Goal: Communication & Community: Share content

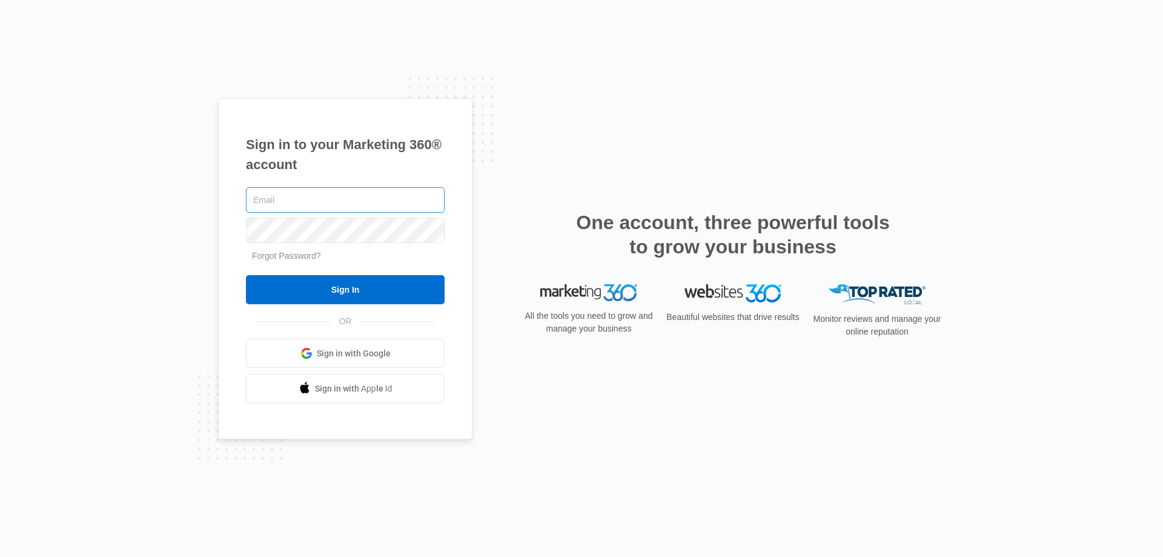
click at [297, 197] on input "text" at bounding box center [345, 199] width 199 height 25
type input "Brooksnakia@rocketmail.com"
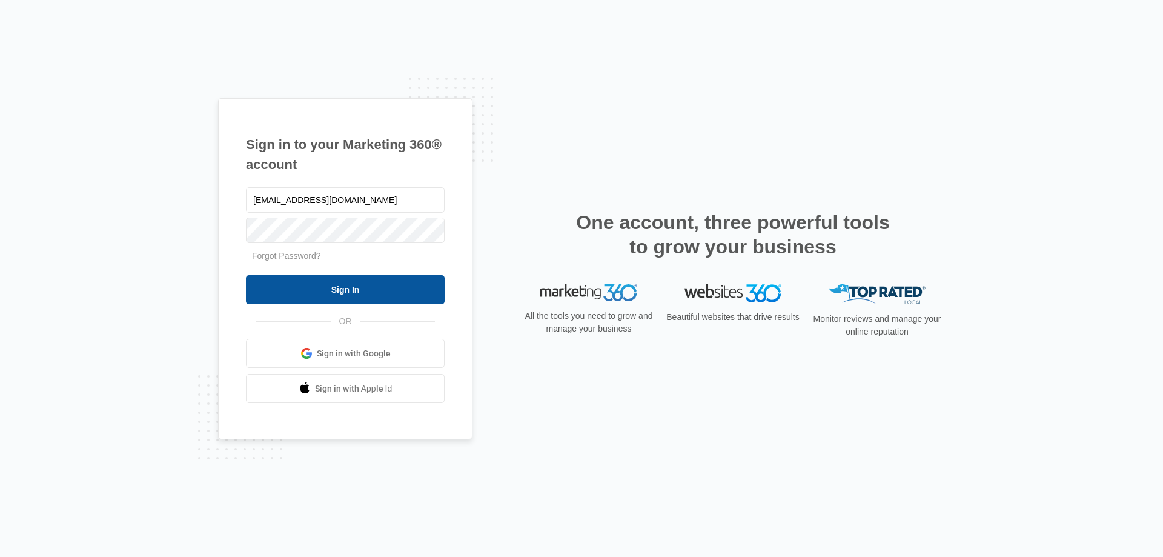
click at [390, 288] on input "Sign In" at bounding box center [345, 289] width 199 height 29
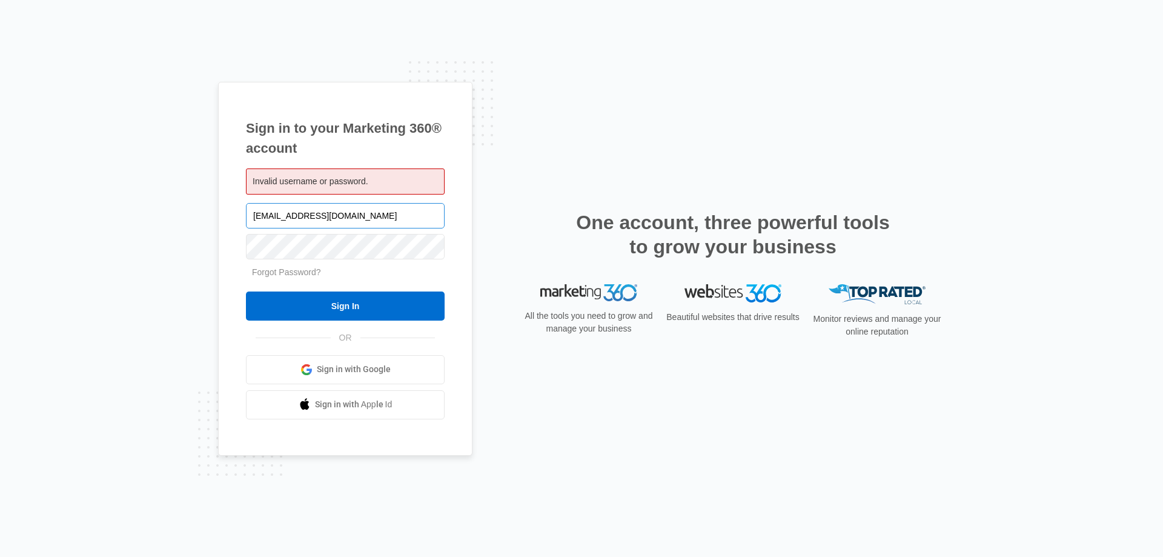
click at [386, 226] on input "[EMAIL_ADDRESS][DOMAIN_NAME]" at bounding box center [345, 215] width 199 height 25
click at [386, 226] on input "Brooksnakia@rocketmail.com" at bounding box center [345, 215] width 199 height 25
type input "[EMAIL_ADDRESS][DOMAIN_NAME]"
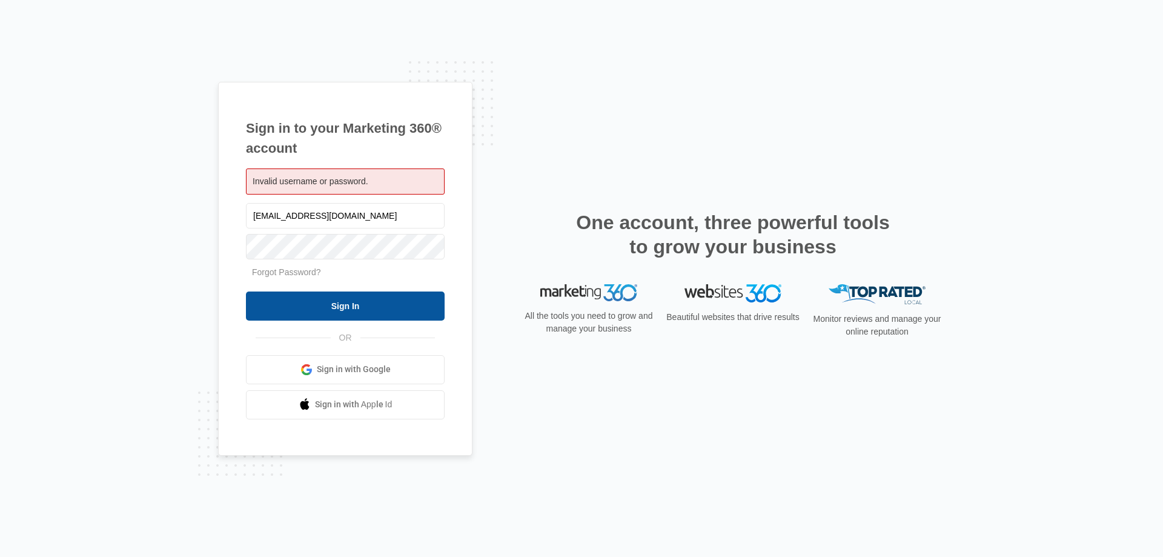
click at [323, 309] on input "Sign In" at bounding box center [345, 305] width 199 height 29
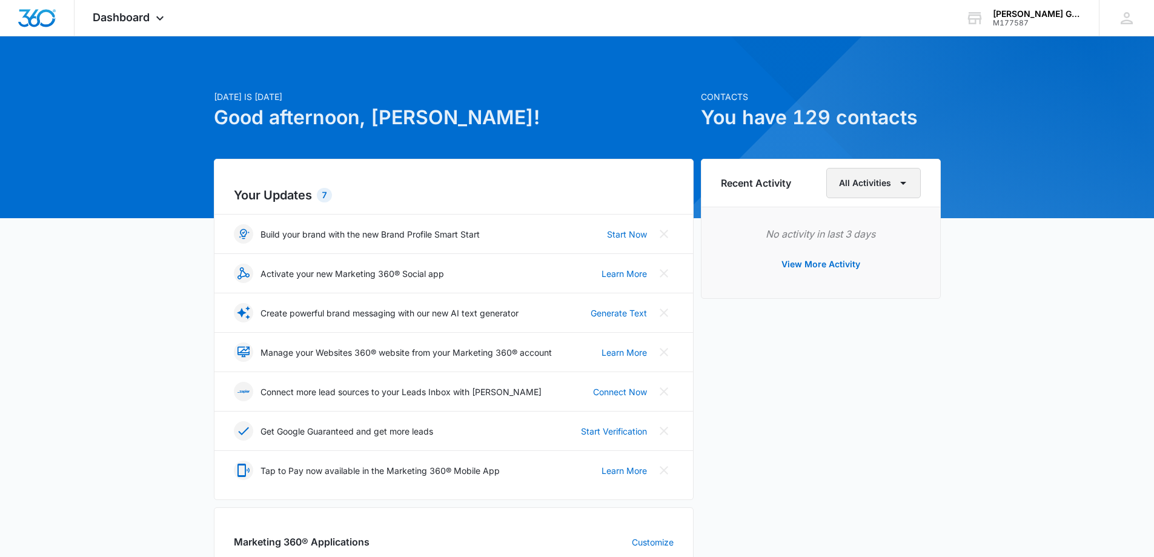
click at [902, 188] on icon "button" at bounding box center [903, 183] width 15 height 15
click at [1010, 240] on div "[DATE] is [DATE] Good afternoon, [PERSON_NAME]! Contacts You have 129 contacts …" at bounding box center [577, 559] width 1154 height 1016
click at [320, 194] on div "7" at bounding box center [324, 195] width 15 height 15
click at [331, 200] on h2 "Your Updates 7" at bounding box center [454, 195] width 440 height 18
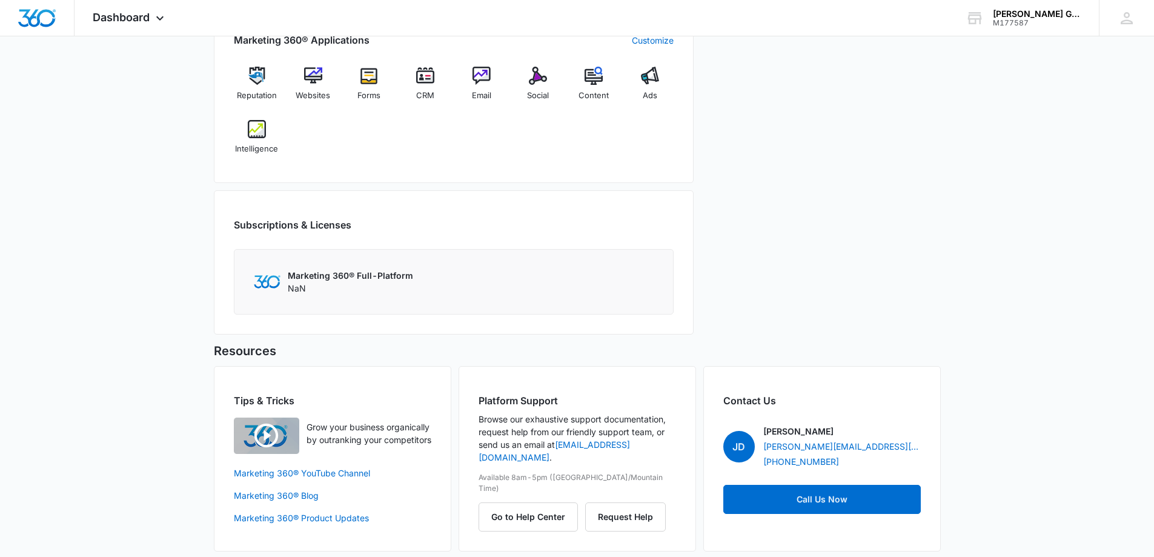
scroll to position [511, 0]
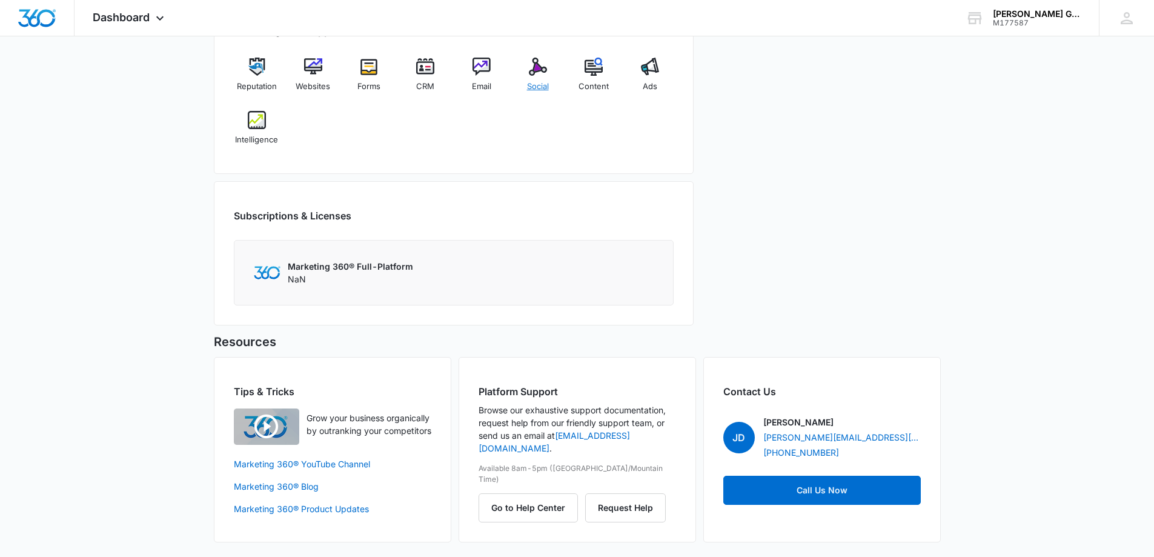
click at [537, 74] on img at bounding box center [538, 67] width 18 height 18
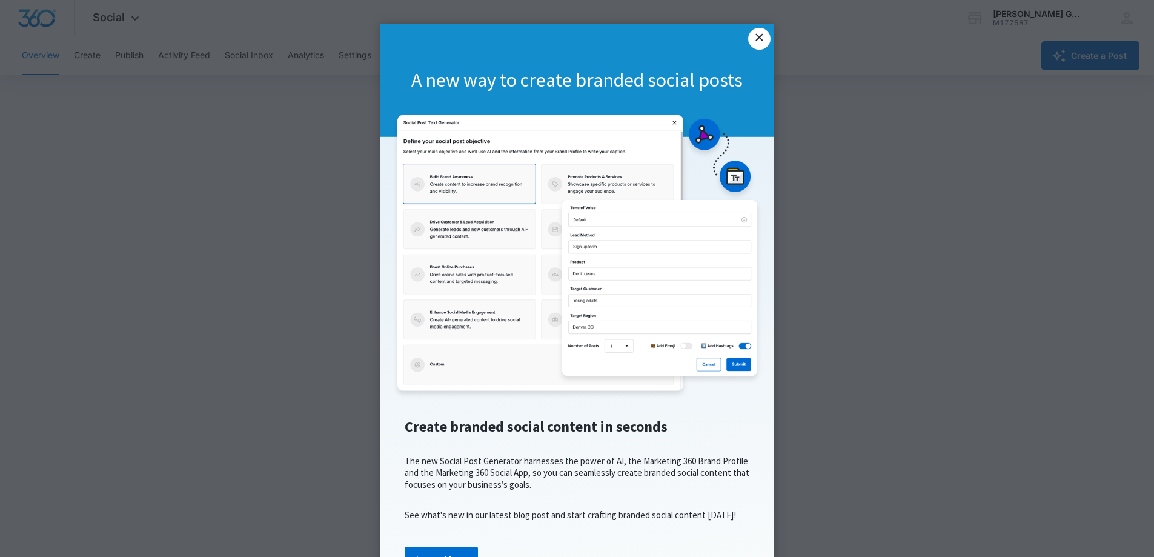
click at [755, 33] on link "×" at bounding box center [759, 39] width 22 height 22
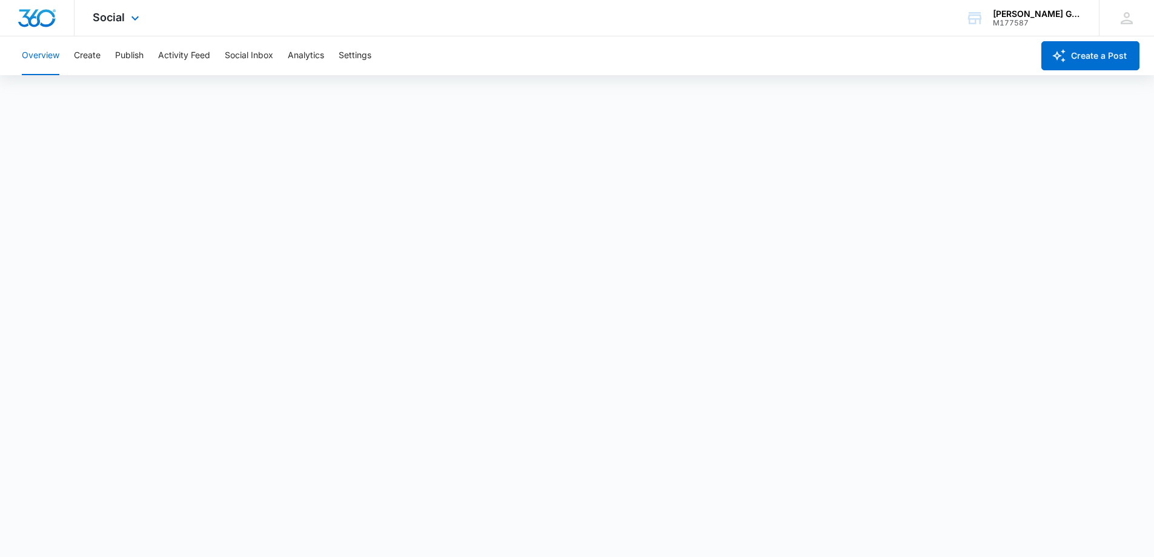
click at [38, 25] on img "Dashboard" at bounding box center [37, 18] width 39 height 18
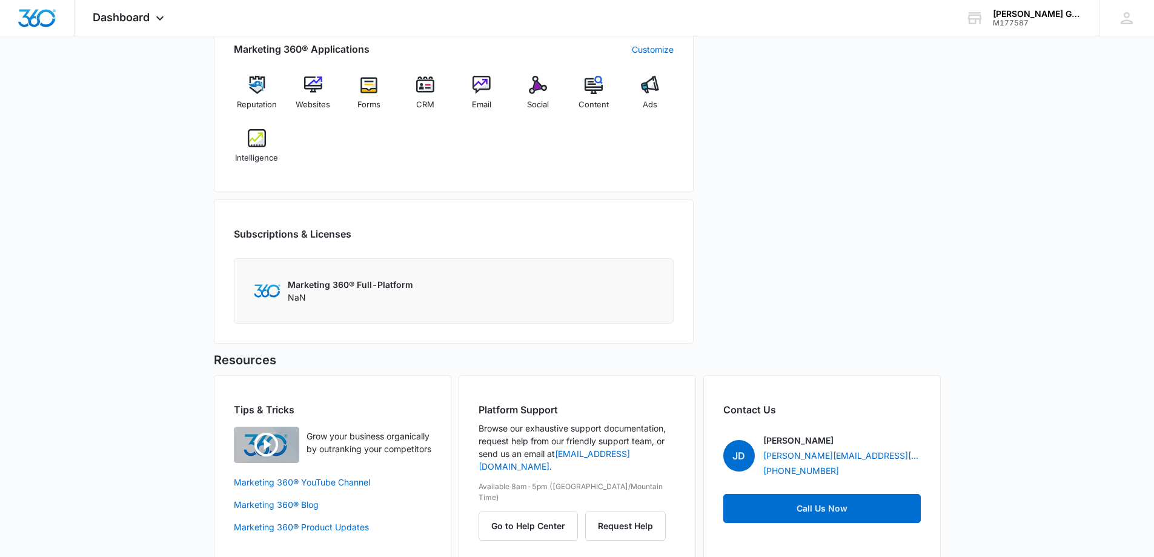
scroll to position [511, 0]
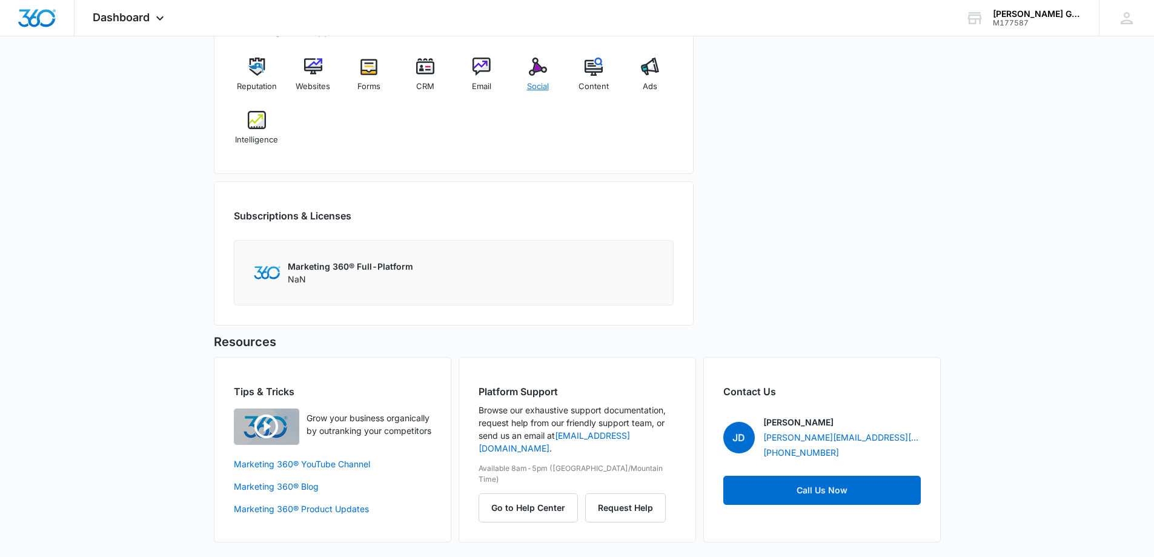
click at [538, 64] on img at bounding box center [538, 67] width 18 height 18
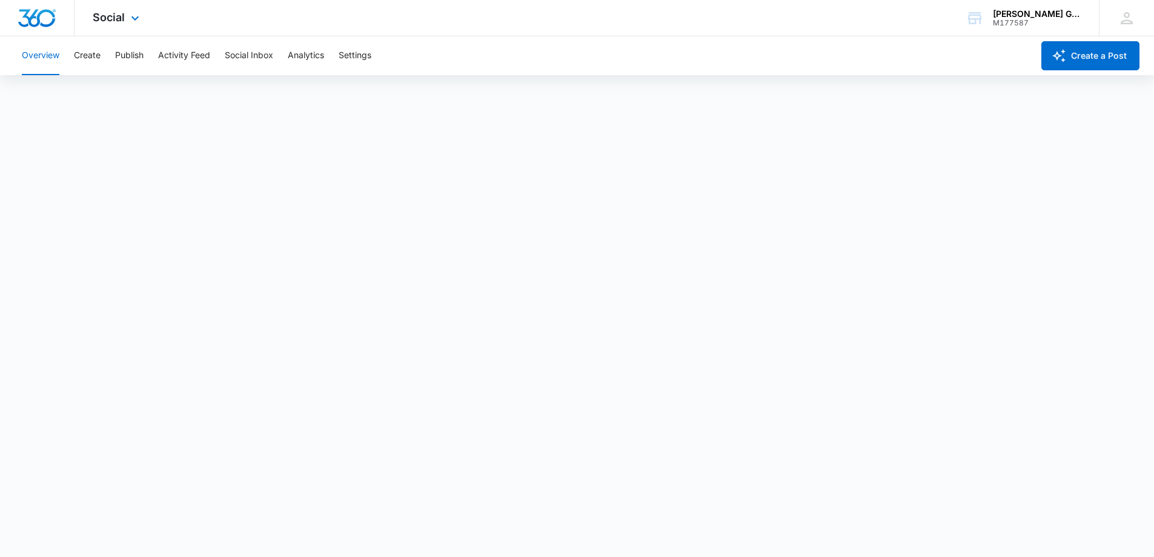
click at [45, 8] on div at bounding box center [37, 18] width 75 height 36
click at [39, 18] on img "Dashboard" at bounding box center [37, 18] width 39 height 18
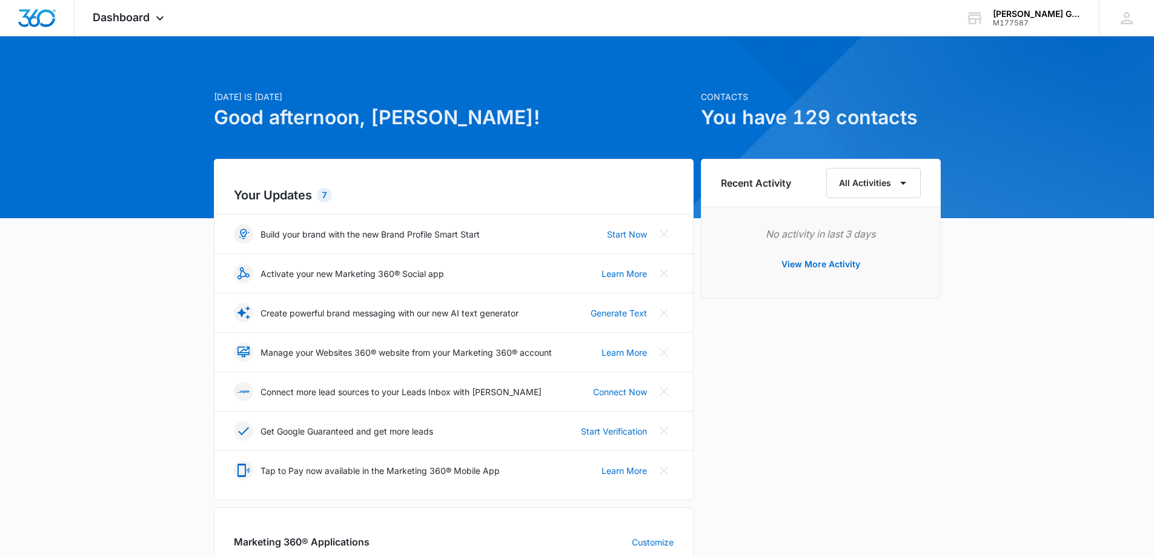
scroll to position [343, 0]
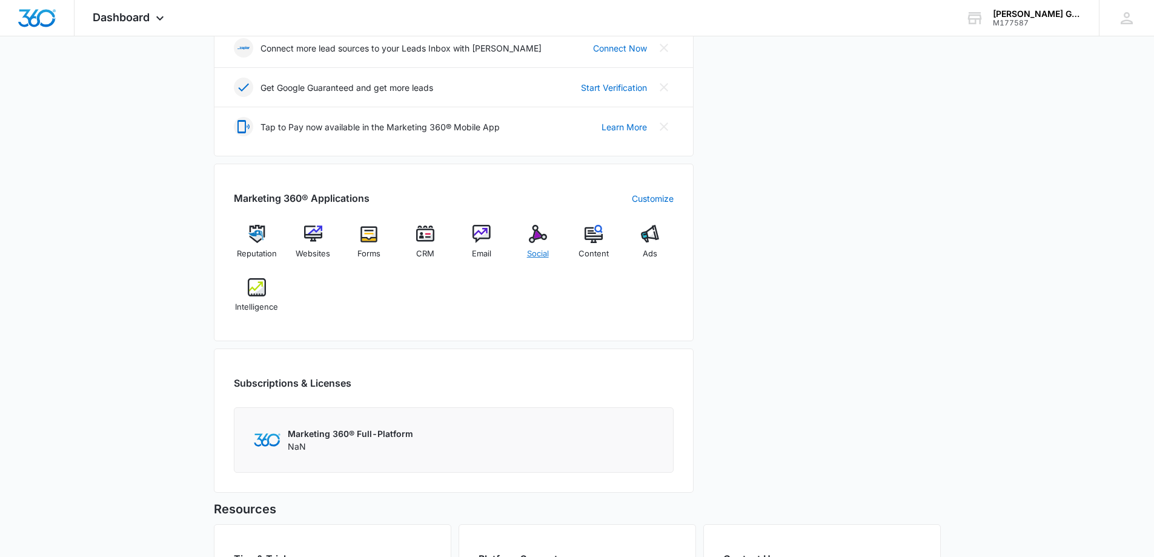
click at [537, 237] on img at bounding box center [538, 234] width 18 height 18
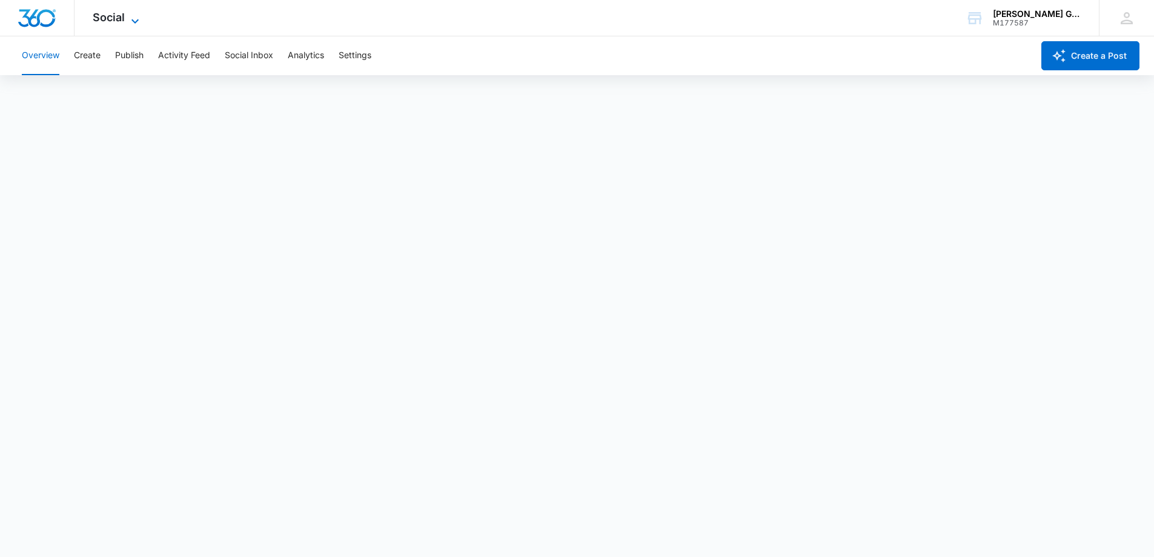
click at [122, 16] on span "Social" at bounding box center [109, 17] width 32 height 13
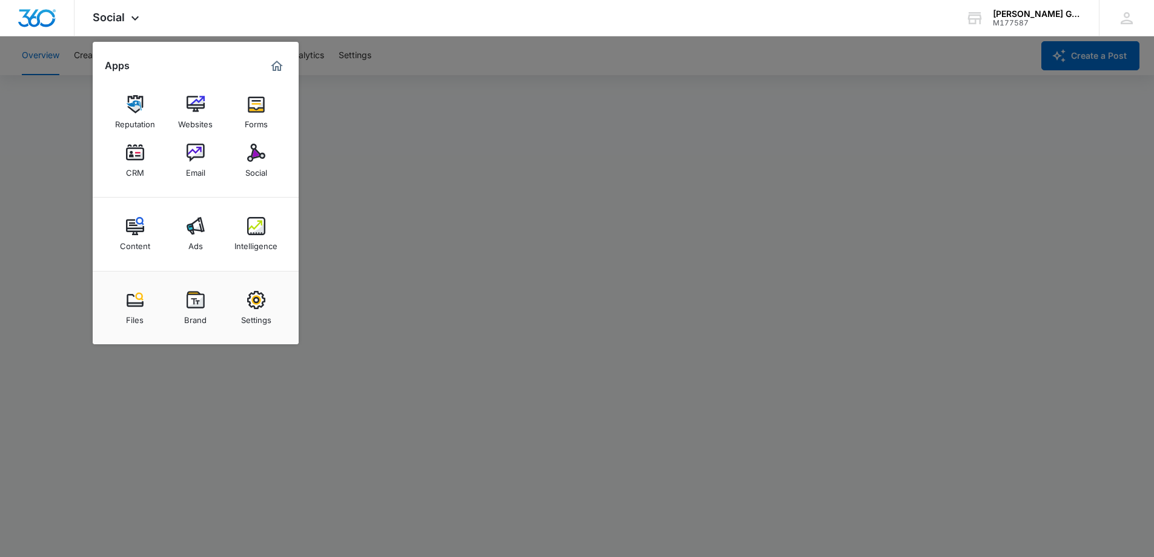
click at [38, 180] on div at bounding box center [577, 278] width 1154 height 557
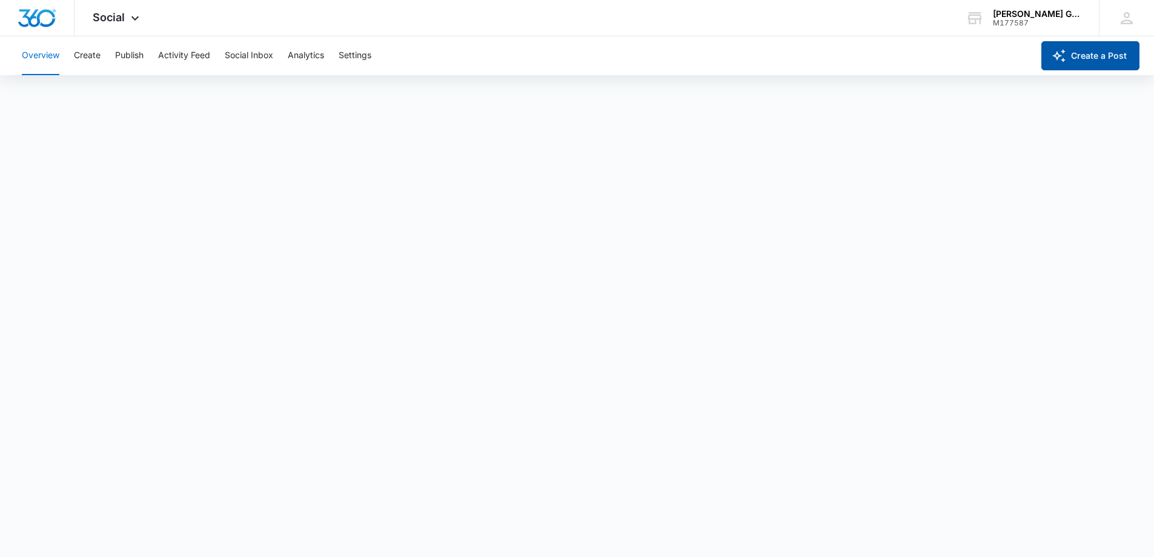
click at [1082, 45] on button "Create a Post" at bounding box center [1090, 55] width 98 height 29
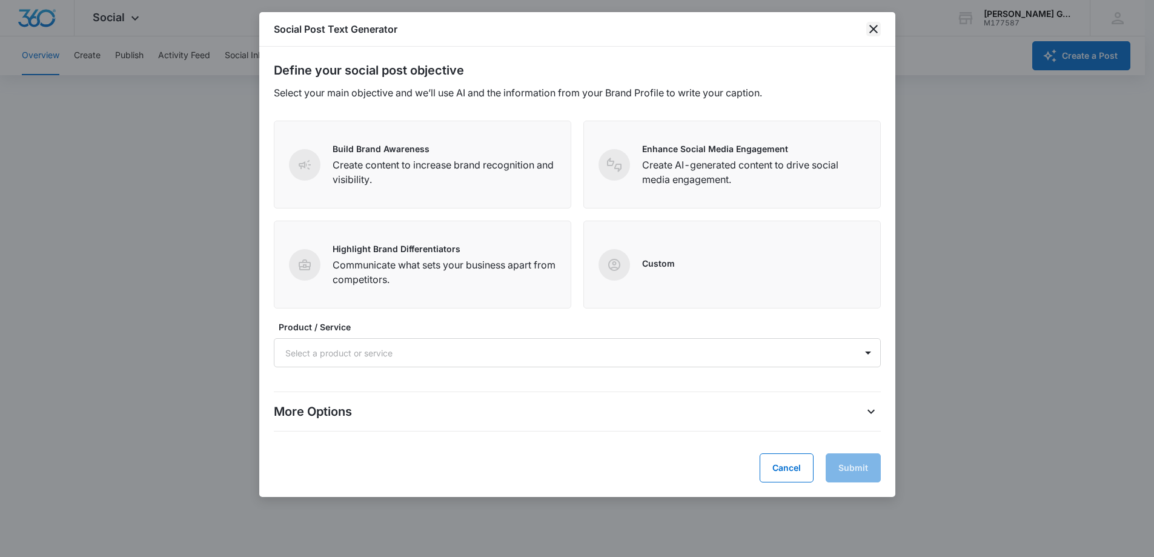
click at [873, 27] on icon "close" at bounding box center [873, 29] width 15 height 15
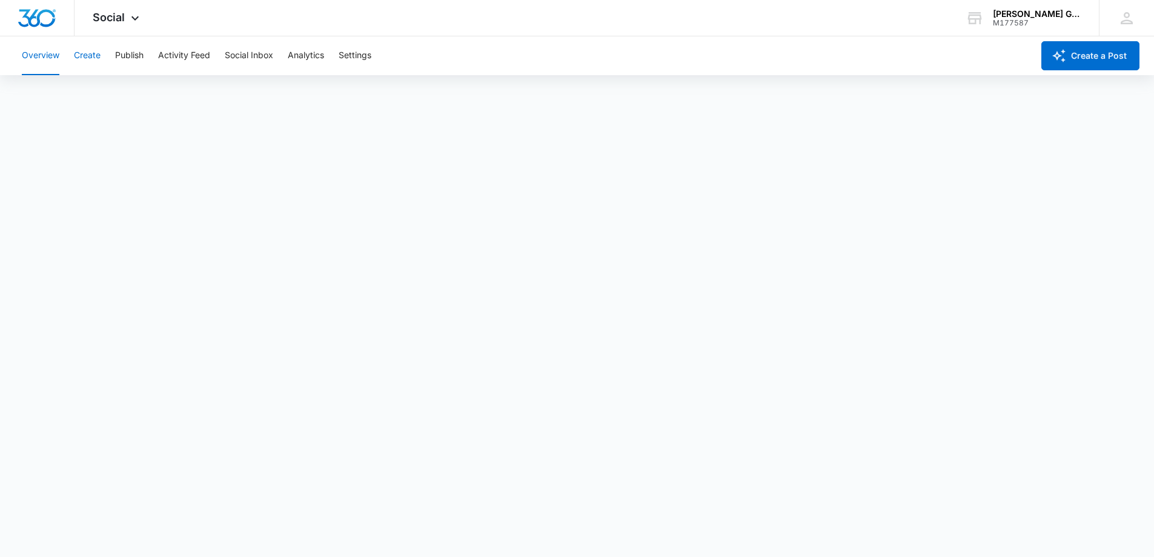
click at [87, 53] on button "Create" at bounding box center [87, 55] width 27 height 39
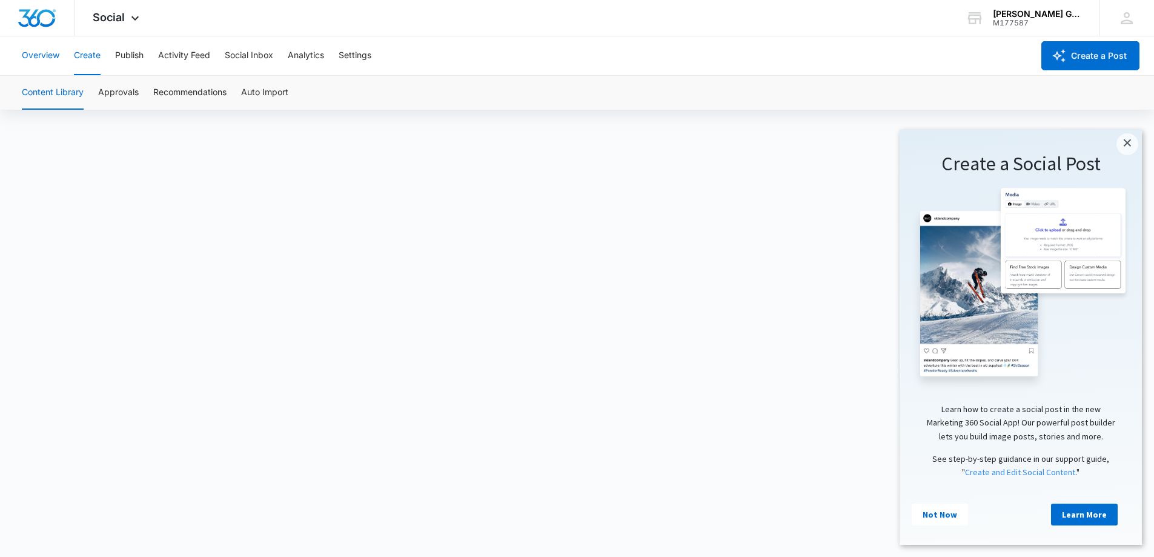
click at [22, 67] on button "Overview" at bounding box center [41, 55] width 38 height 39
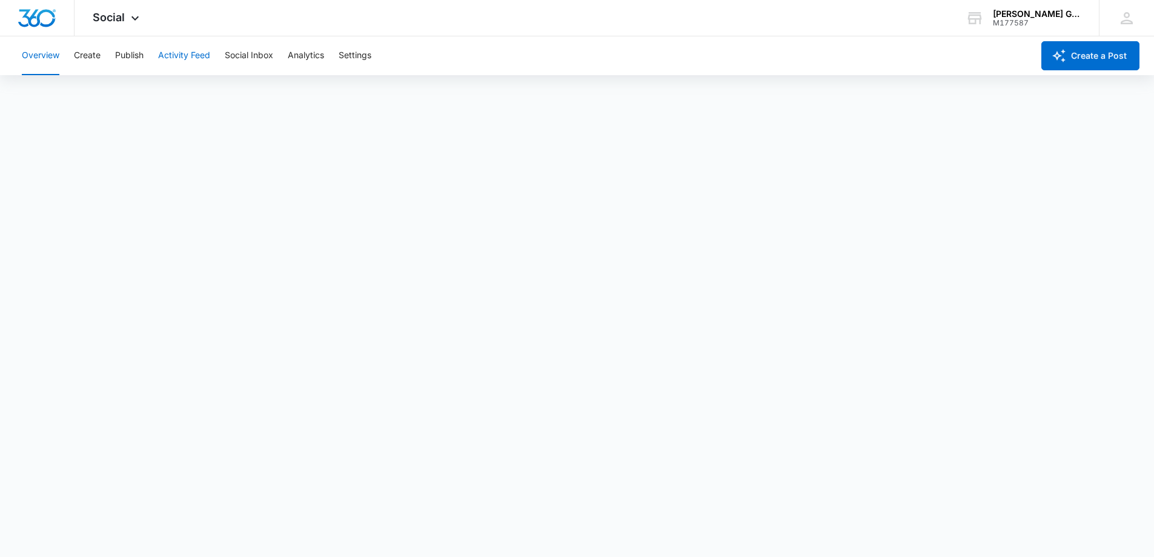
scroll to position [3, 0]
click at [33, 13] on img "Dashboard" at bounding box center [37, 18] width 39 height 18
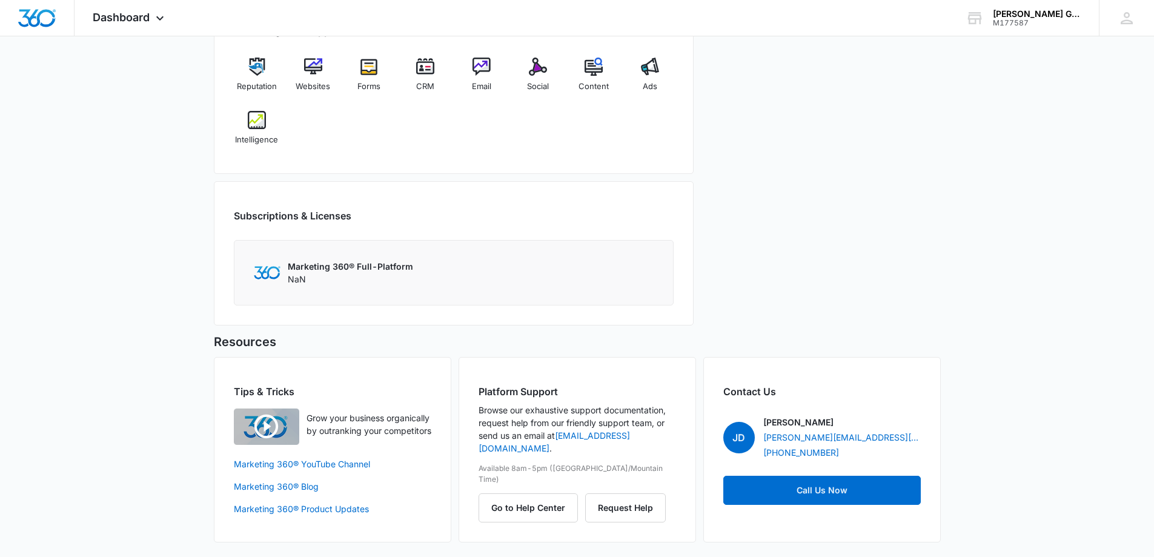
scroll to position [167, 0]
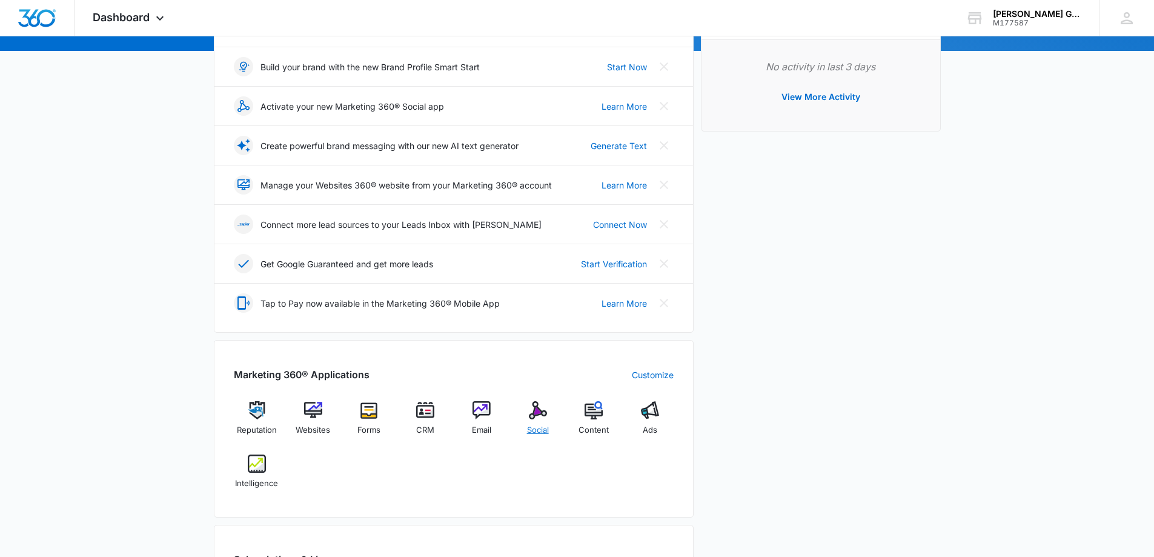
click at [541, 409] on img at bounding box center [538, 410] width 18 height 18
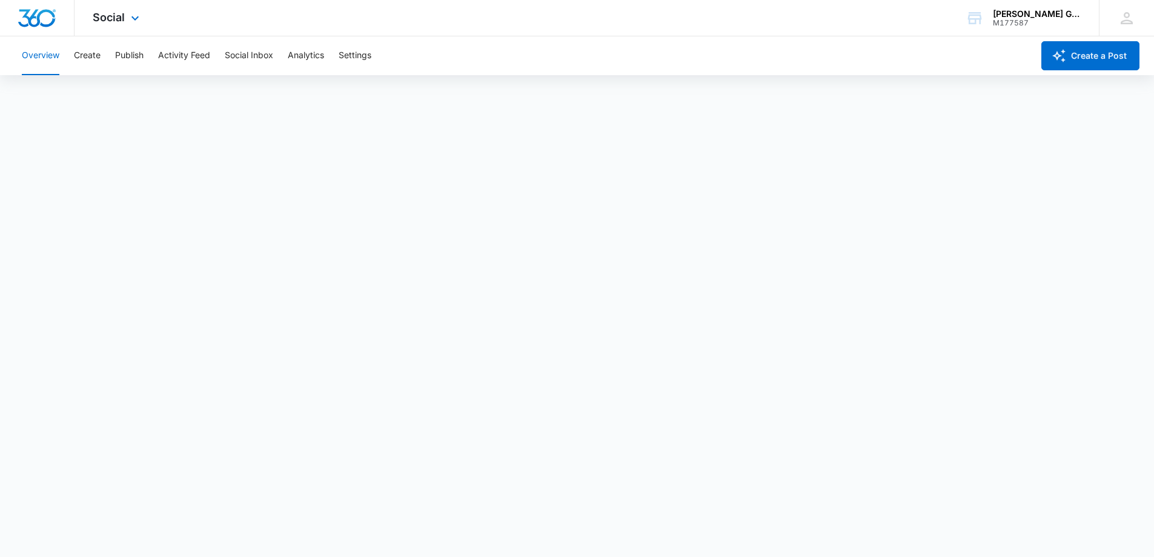
click at [45, 22] on img "Dashboard" at bounding box center [37, 18] width 39 height 18
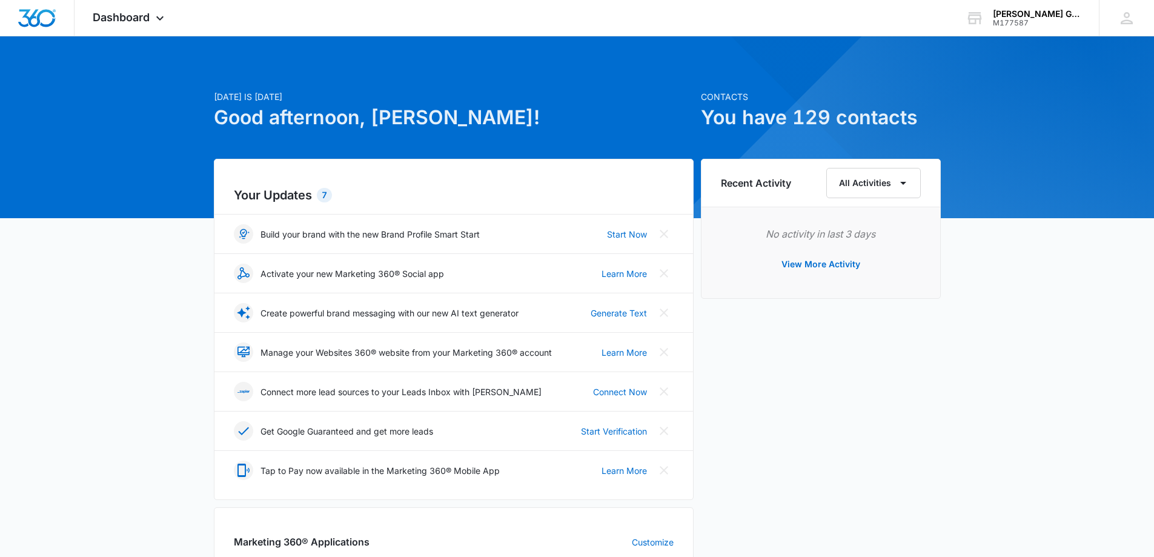
scroll to position [511, 0]
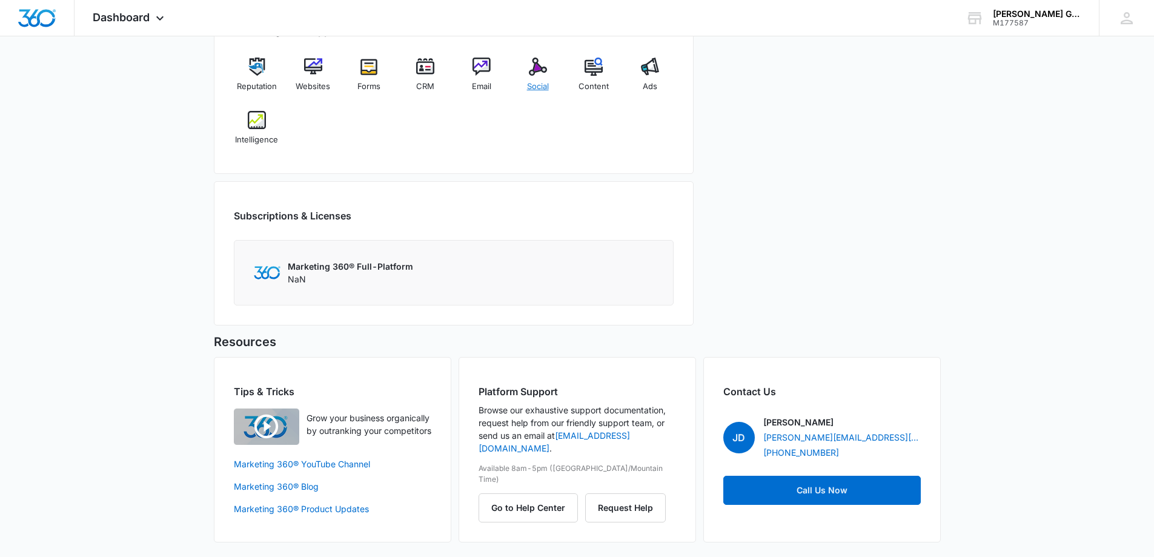
click at [531, 68] on img at bounding box center [538, 67] width 18 height 18
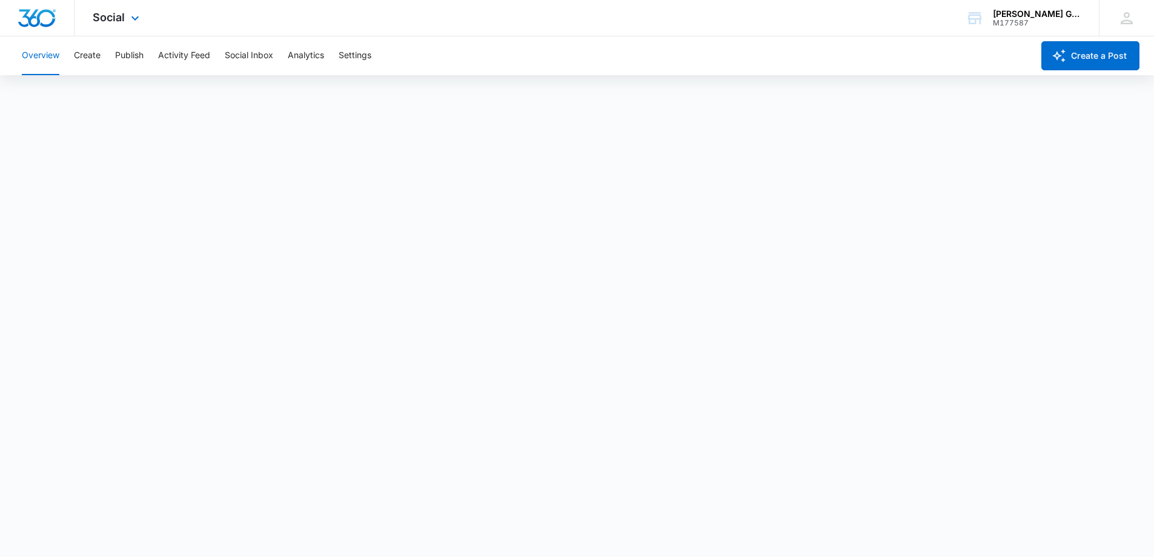
click at [45, 24] on img "Dashboard" at bounding box center [37, 18] width 39 height 18
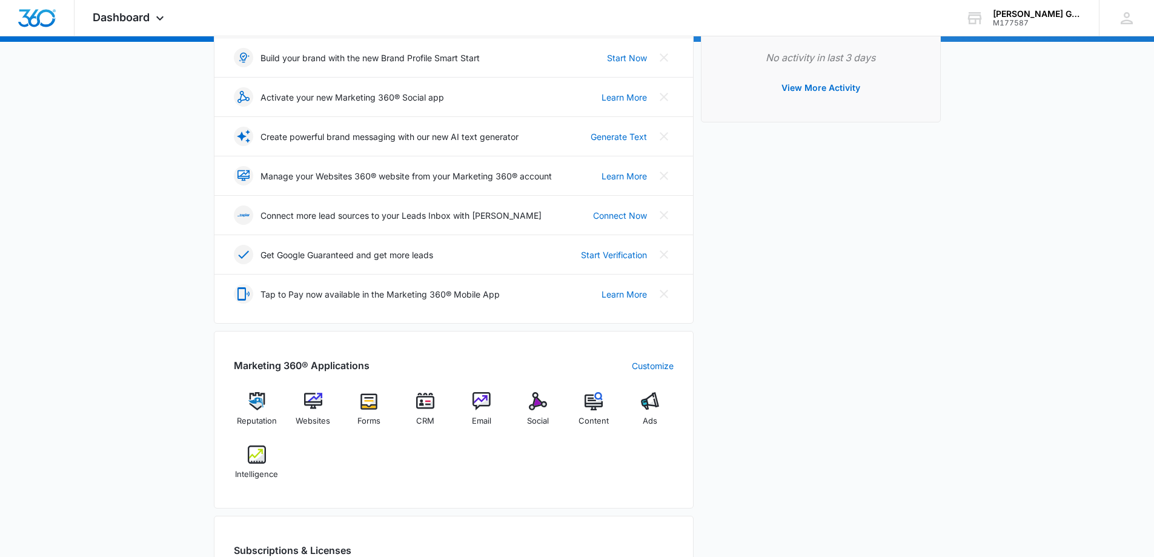
scroll to position [343, 0]
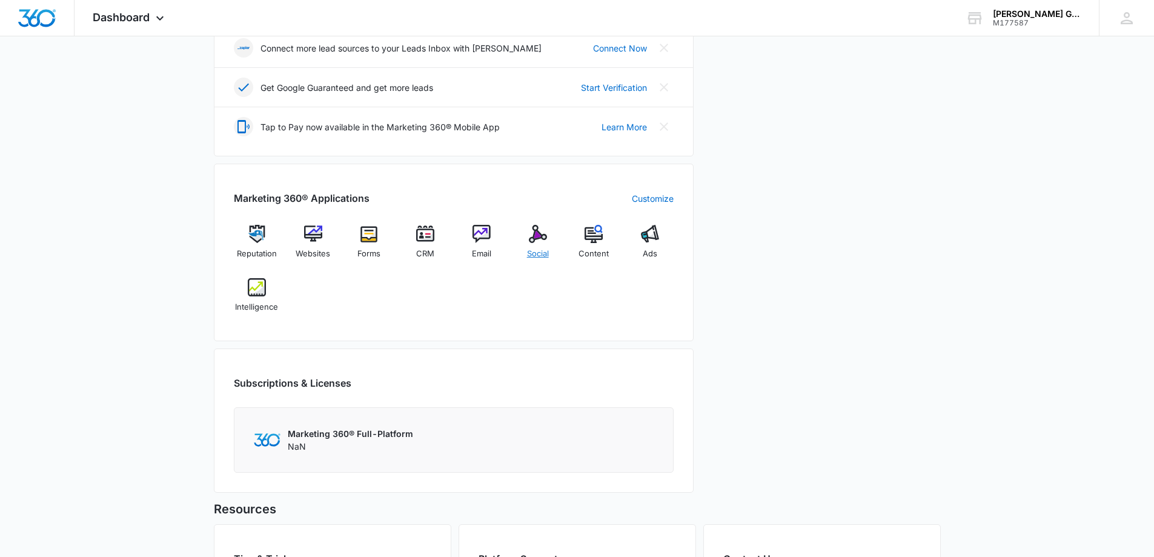
click at [535, 236] on img at bounding box center [538, 234] width 18 height 18
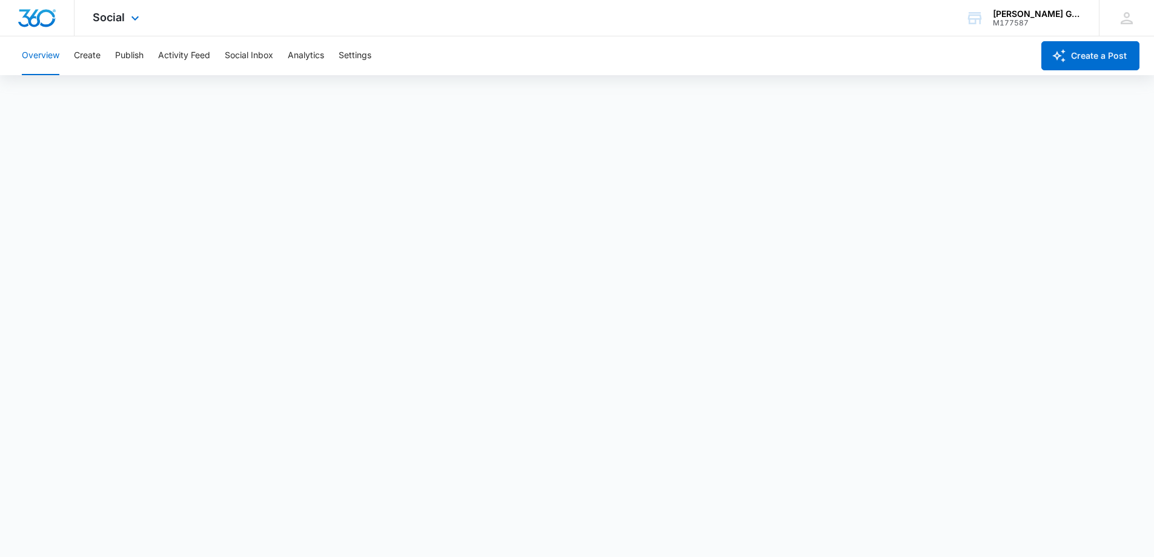
click at [46, 18] on img "Dashboard" at bounding box center [37, 18] width 39 height 18
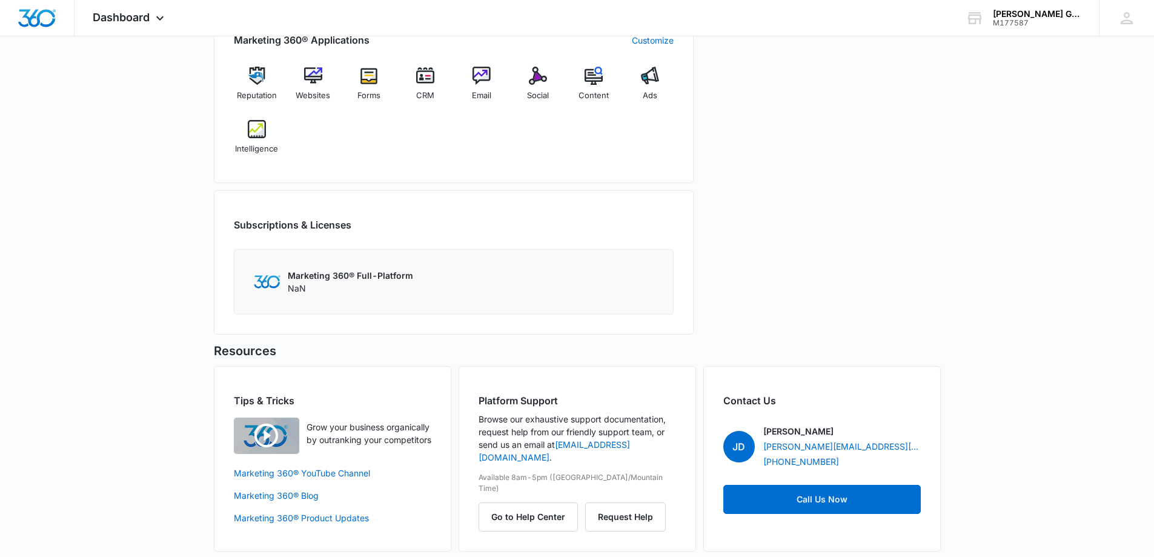
scroll to position [511, 0]
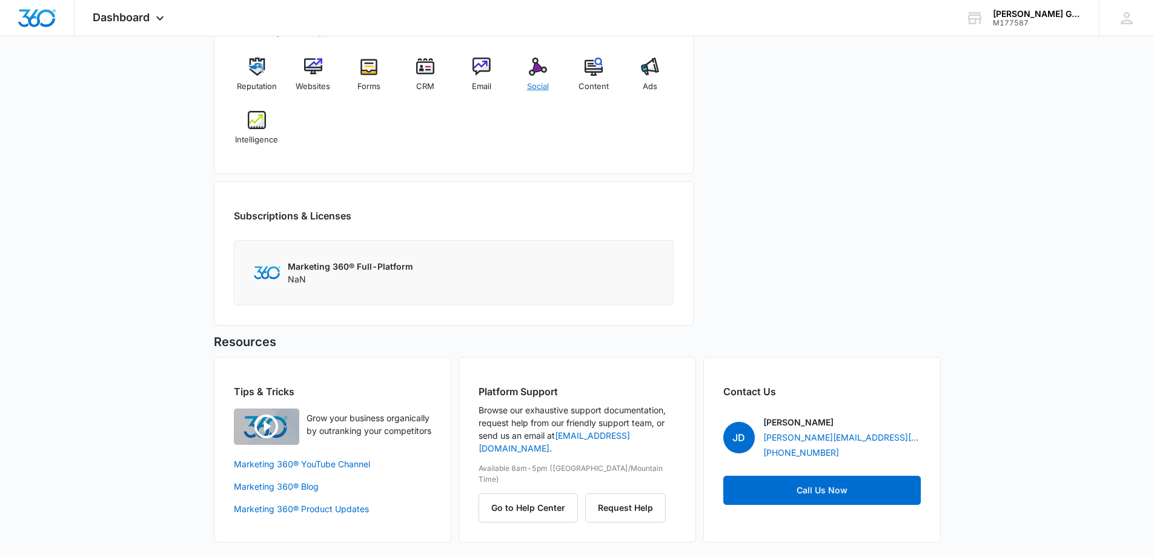
click at [534, 72] on img at bounding box center [538, 67] width 18 height 18
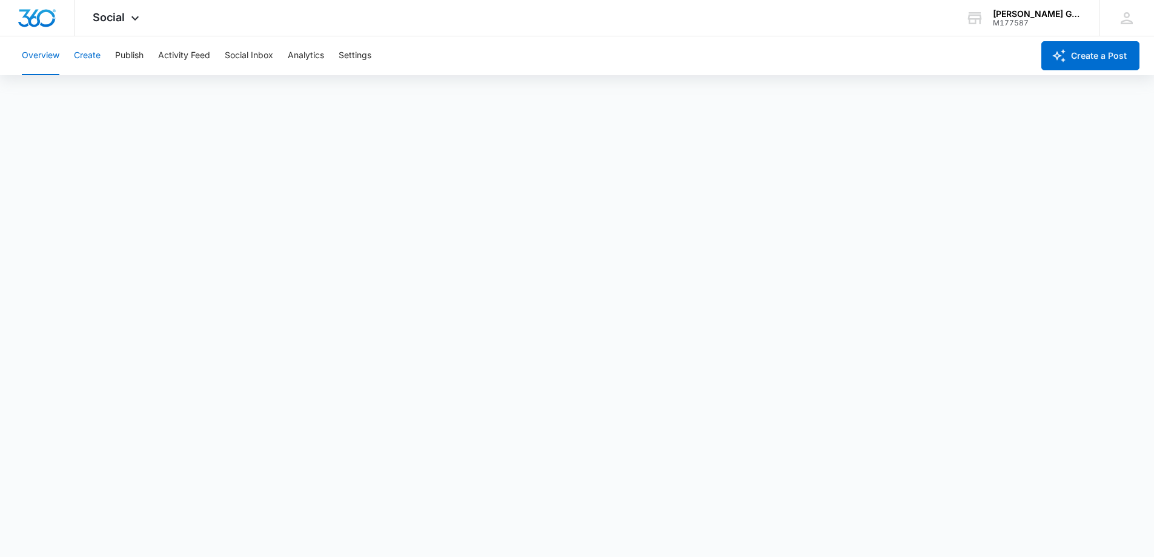
click at [88, 58] on button "Create" at bounding box center [87, 55] width 27 height 39
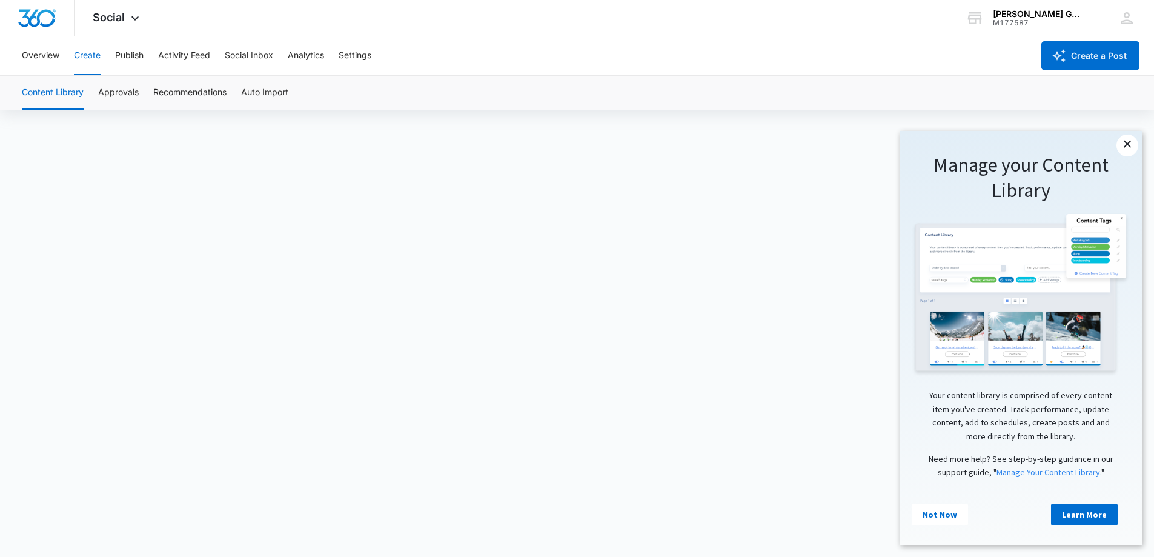
click at [1134, 146] on link "×" at bounding box center [1127, 145] width 22 height 22
